Goal: Task Accomplishment & Management: Manage account settings

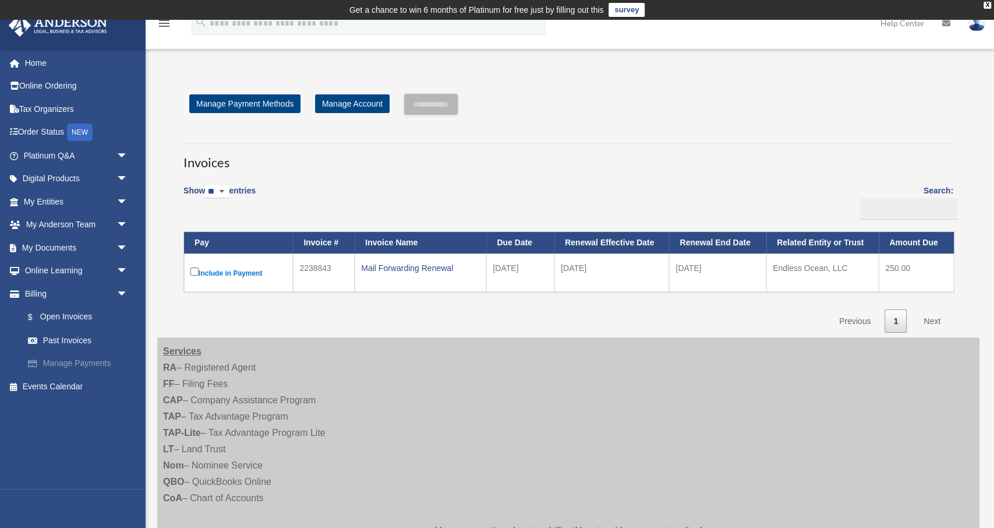
click at [69, 368] on link "Manage Payments" at bounding box center [80, 363] width 129 height 23
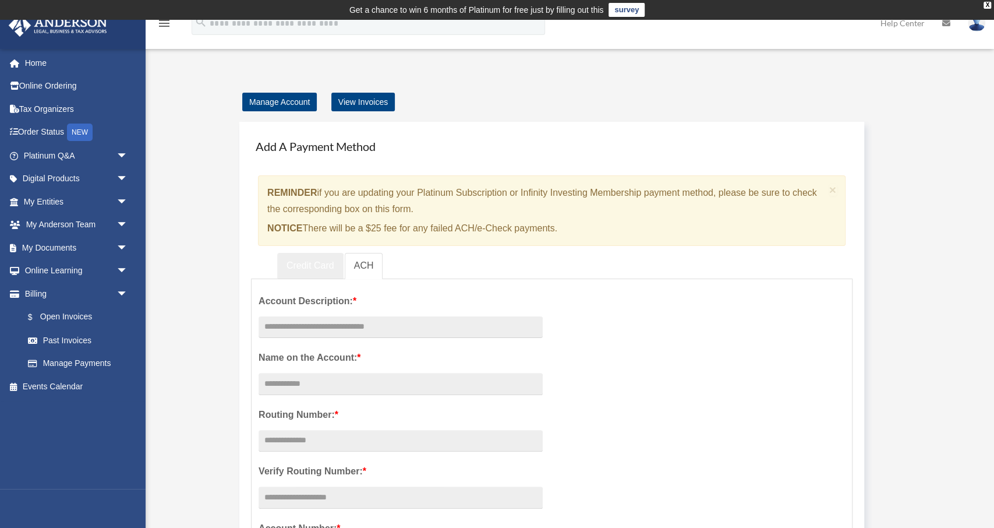
click at [295, 262] on link "Credit Card" at bounding box center [310, 266] width 66 height 26
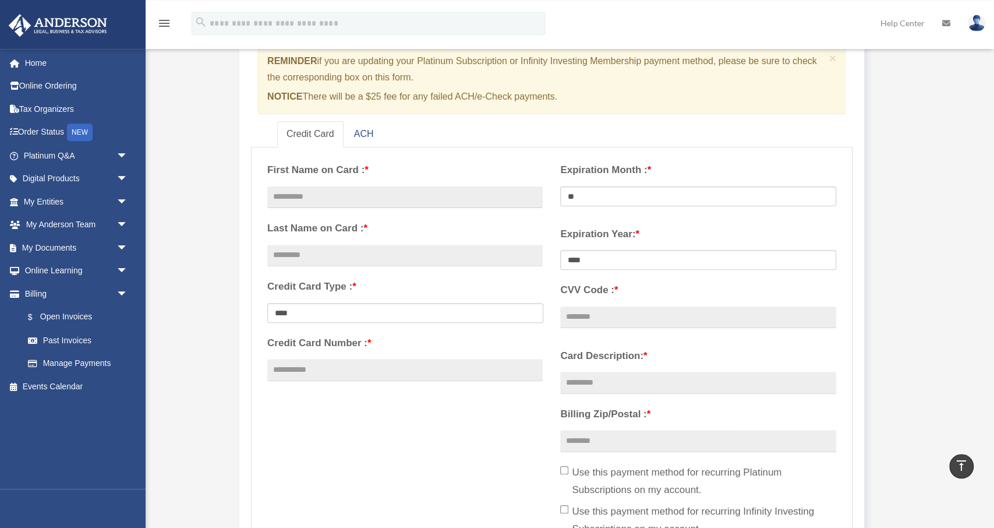
scroll to position [121, 0]
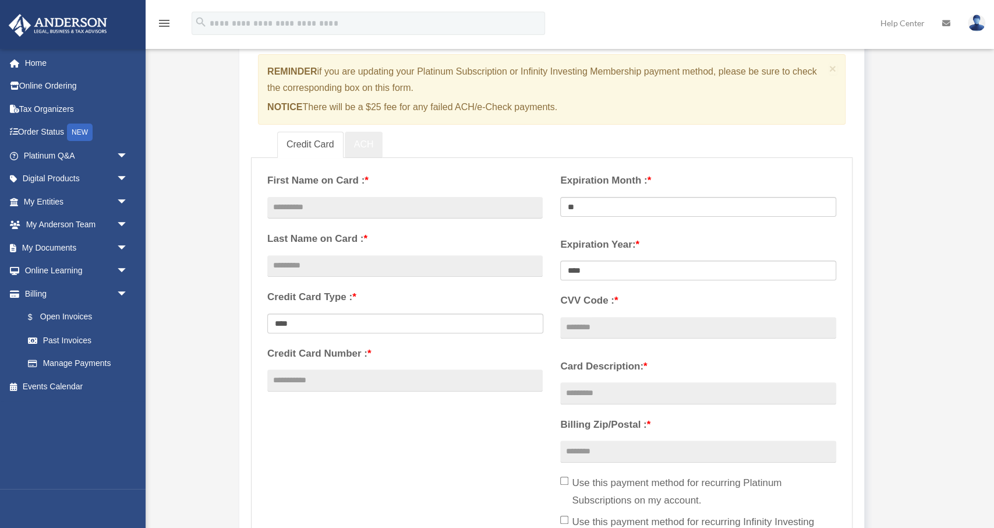
click at [367, 144] on link "ACH" at bounding box center [364, 145] width 38 height 26
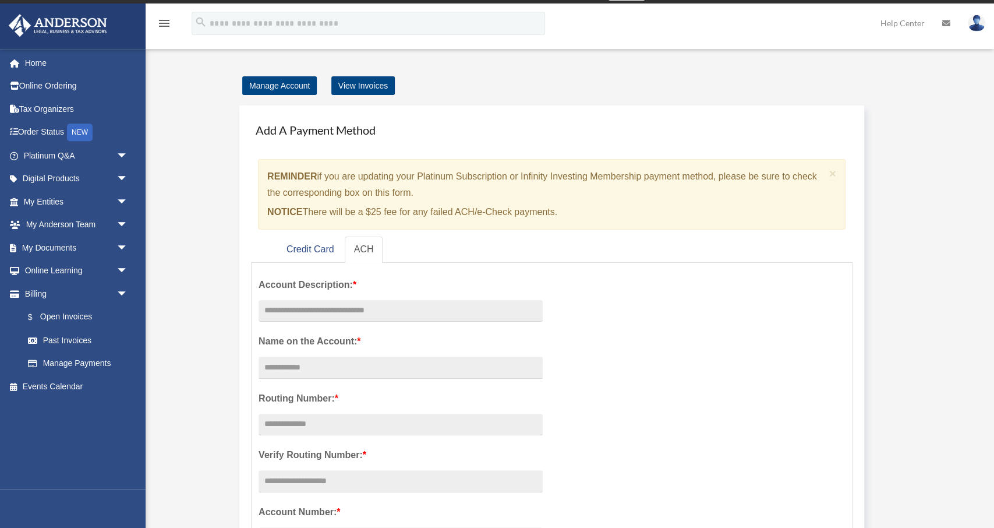
scroll to position [0, 0]
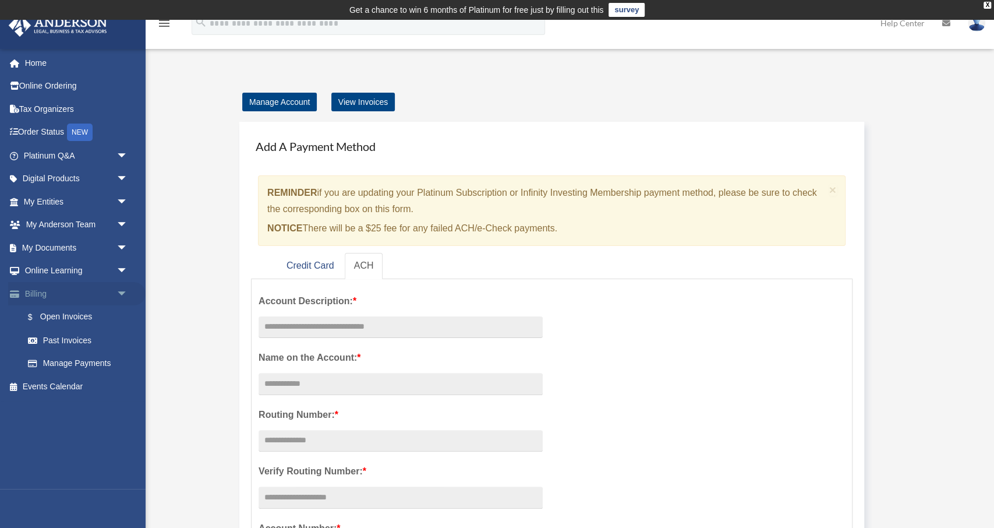
click at [34, 298] on link "Billing arrow_drop_down" at bounding box center [76, 293] width 137 height 23
